Goal: Task Accomplishment & Management: Use online tool/utility

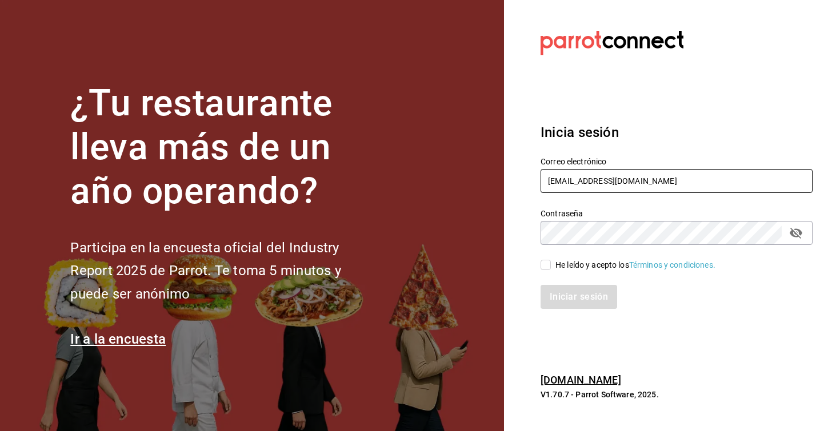
type input "lzr_45@hotmail.com"
click at [547, 263] on input "He leído y acepto los Términos y condiciones." at bounding box center [545, 265] width 10 height 10
checkbox input "true"
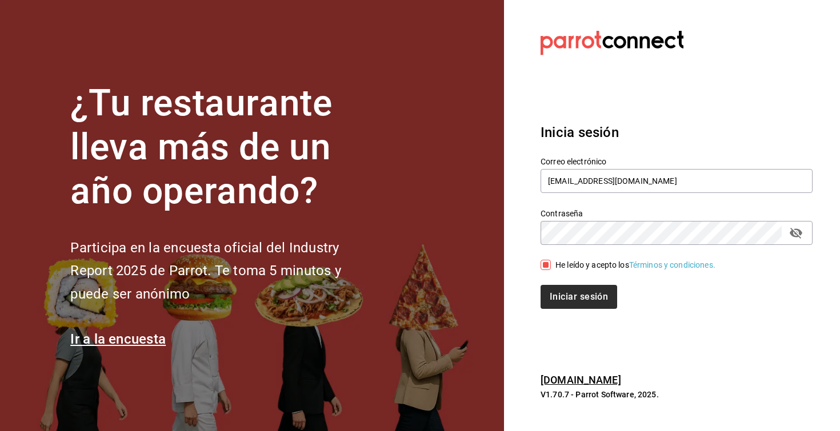
click at [567, 286] on button "Iniciar sesión" at bounding box center [578, 297] width 77 height 24
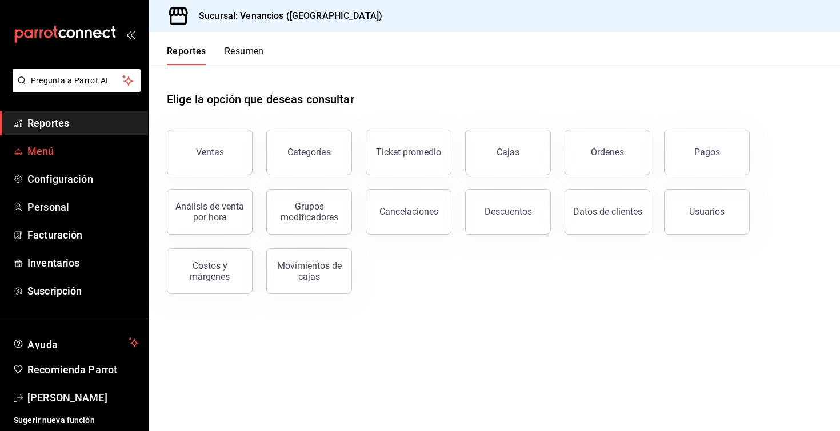
click at [90, 149] on span "Menú" at bounding box center [82, 150] width 111 height 15
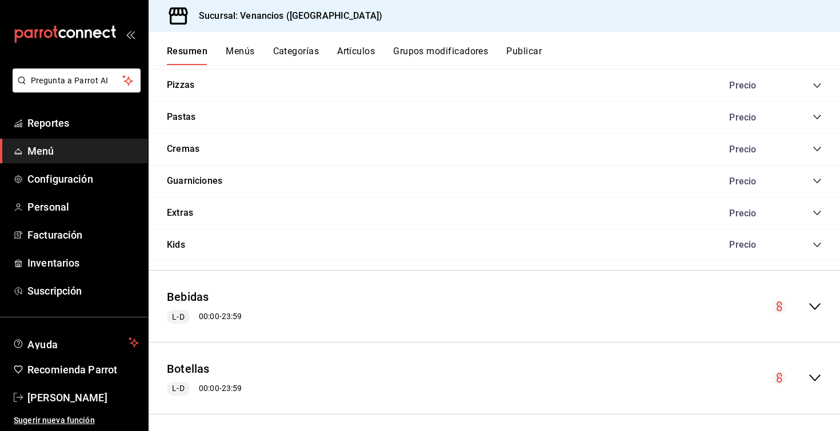
click at [812, 371] on icon "collapse-menu-row" at bounding box center [815, 378] width 14 height 14
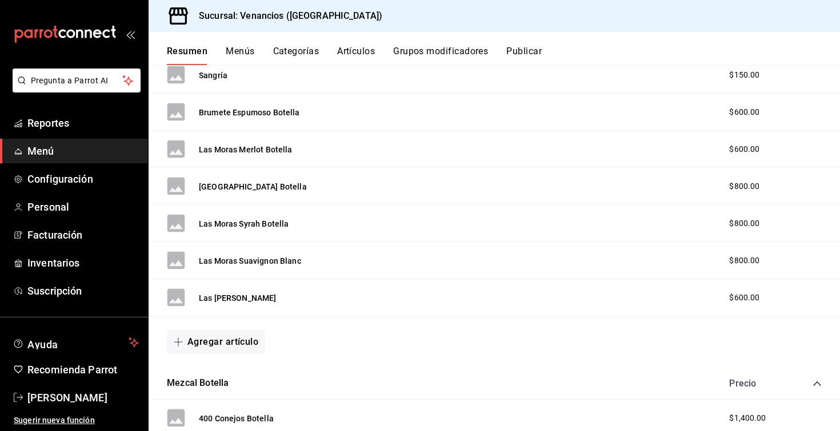
scroll to position [1396, 0]
click at [226, 335] on button "Agregar artículo" at bounding box center [216, 343] width 98 height 24
click at [216, 390] on li "Artículo nuevo" at bounding box center [212, 394] width 90 height 28
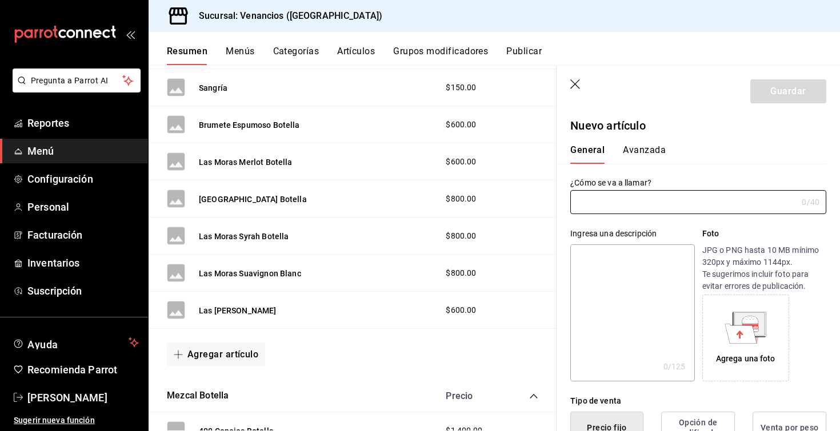
type input "AR-1758945668452"
type input "Matarromera botella"
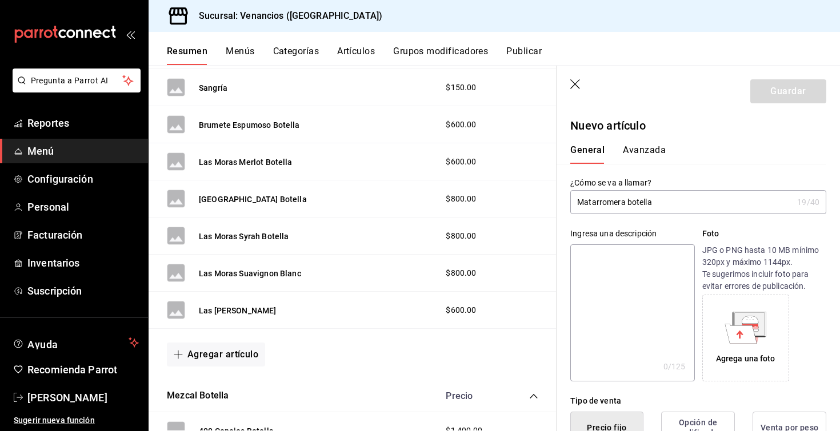
click at [710, 180] on label "¿Cómo se va a llamar?" at bounding box center [698, 183] width 256 height 8
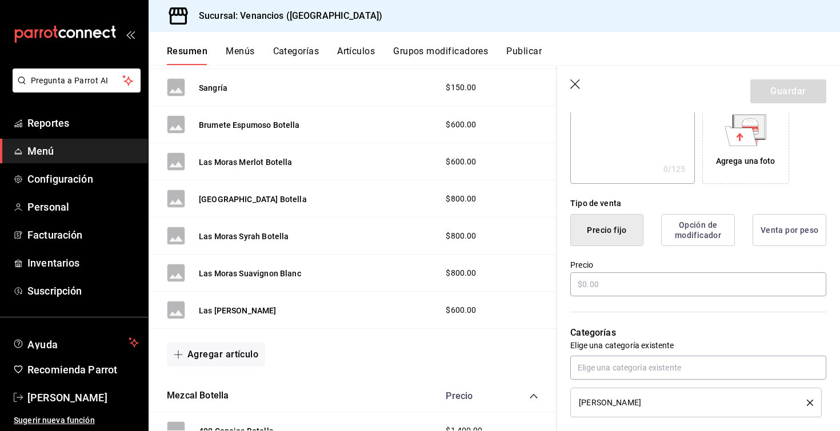
scroll to position [228, 0]
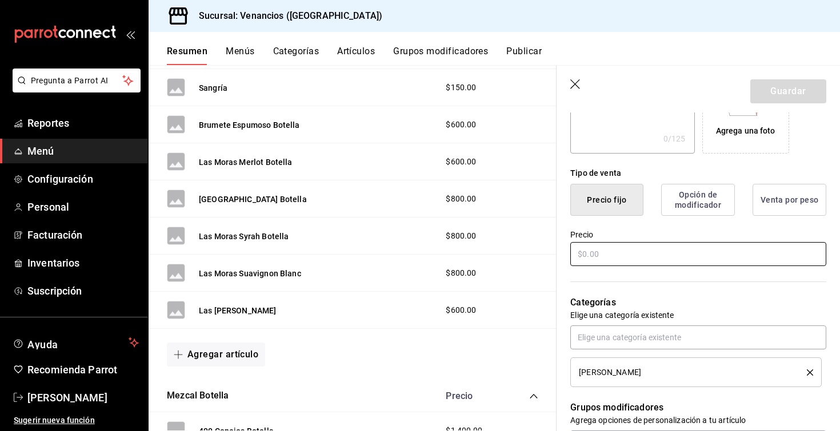
click at [620, 262] on input "text" at bounding box center [698, 254] width 256 height 24
type input "$3500.00"
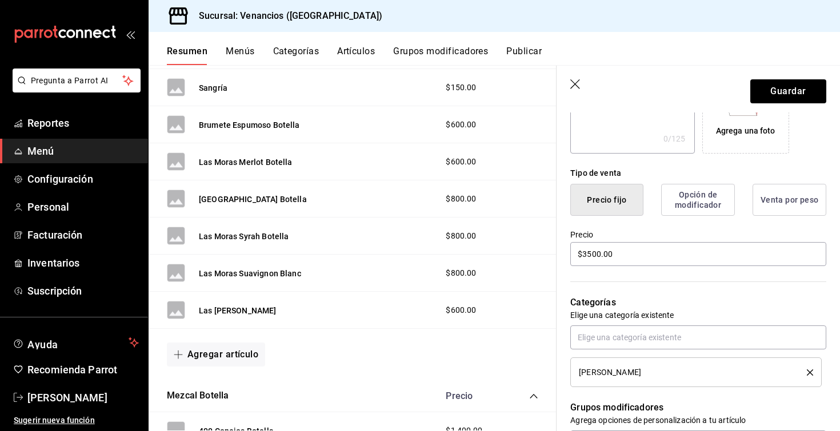
click at [698, 296] on p "Categorías" at bounding box center [698, 303] width 256 height 14
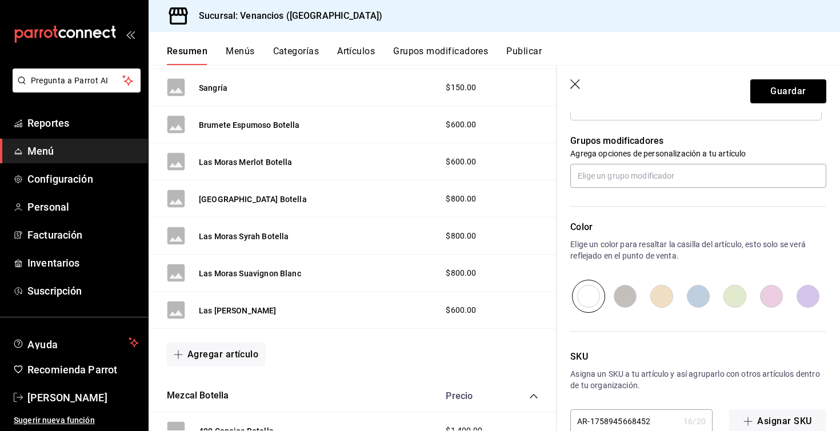
scroll to position [484, 0]
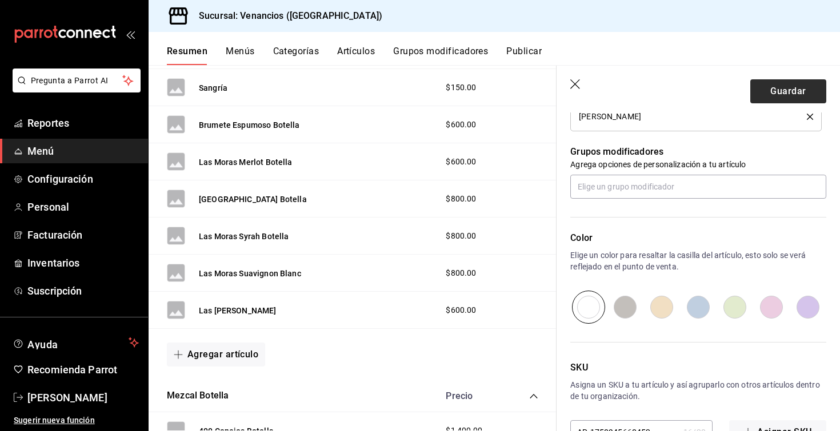
click at [773, 94] on button "Guardar" at bounding box center [788, 91] width 76 height 24
